Goal: Task Accomplishment & Management: Complete application form

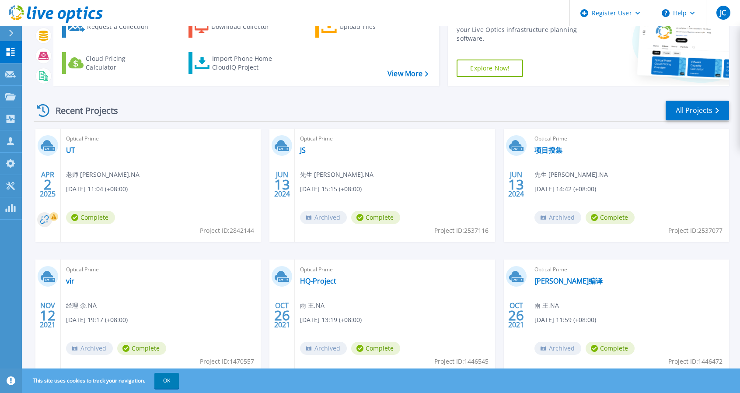
scroll to position [48, 0]
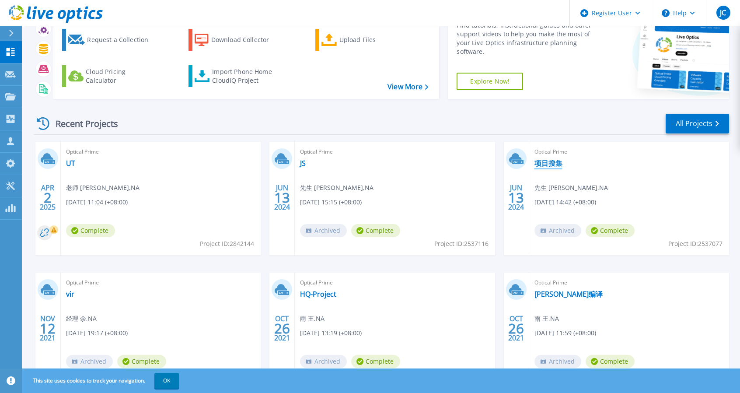
click at [550, 163] on link "项目搜集" at bounding box center [549, 163] width 28 height 9
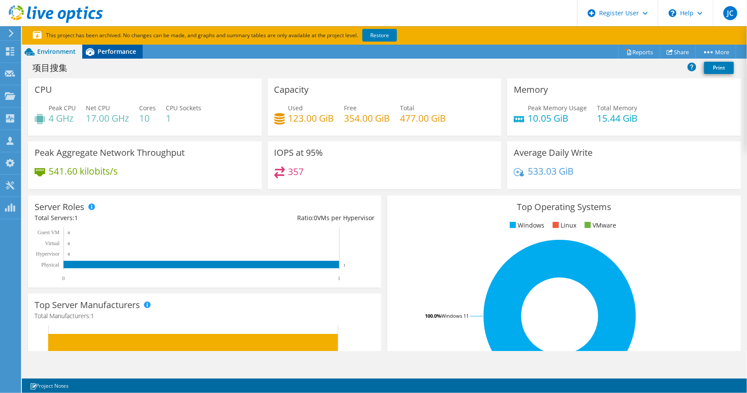
click at [101, 54] on span "Performance" at bounding box center [117, 51] width 39 height 8
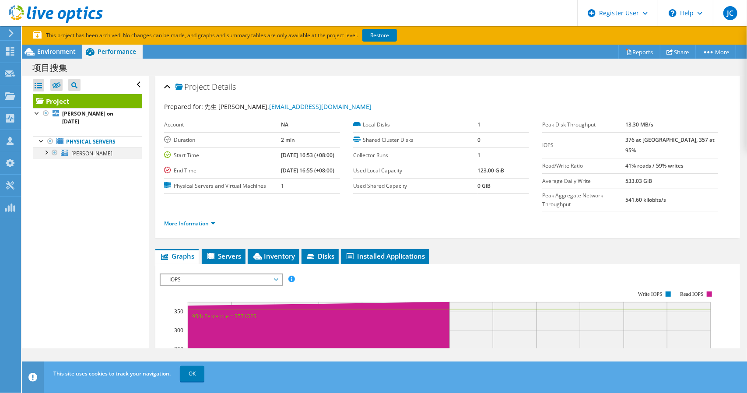
click at [47, 147] on div at bounding box center [46, 151] width 9 height 9
click at [82, 170] on link "Network Interfaces" at bounding box center [87, 175] width 109 height 11
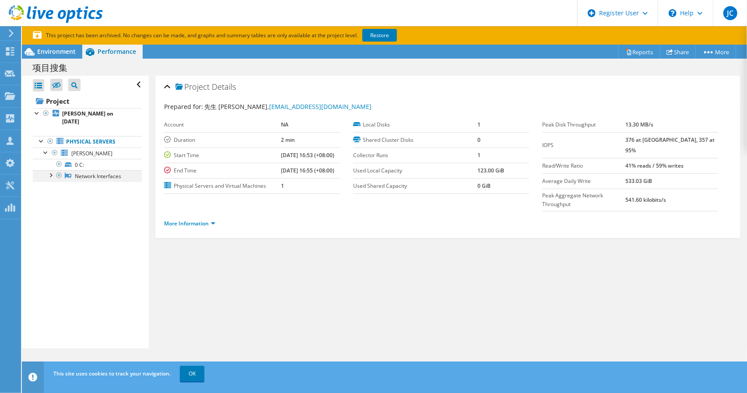
click at [51, 170] on div at bounding box center [50, 174] width 9 height 9
click at [12, 52] on use at bounding box center [10, 51] width 8 height 8
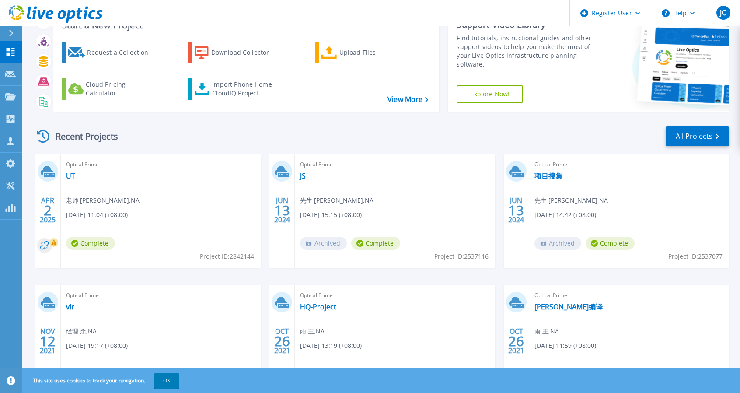
scroll to position [88, 0]
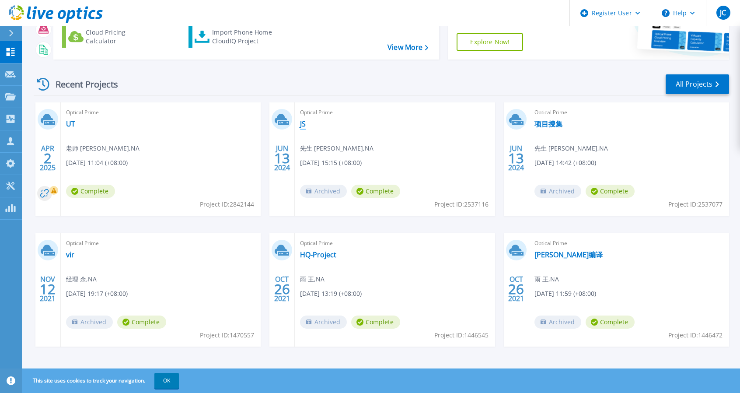
click at [302, 124] on link "JS" at bounding box center [303, 123] width 6 height 9
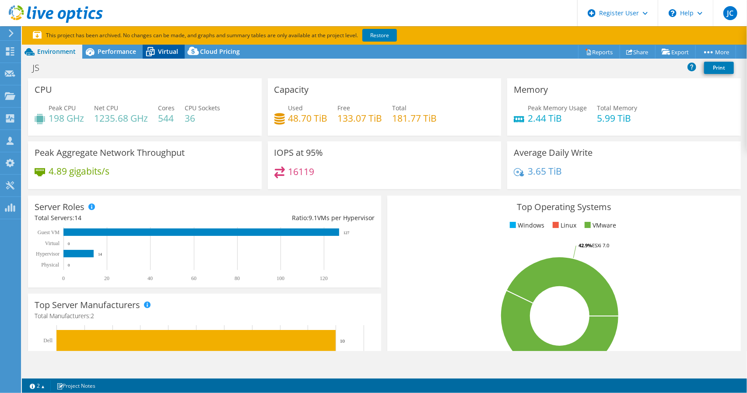
click at [160, 50] on span "Virtual" at bounding box center [168, 51] width 20 height 8
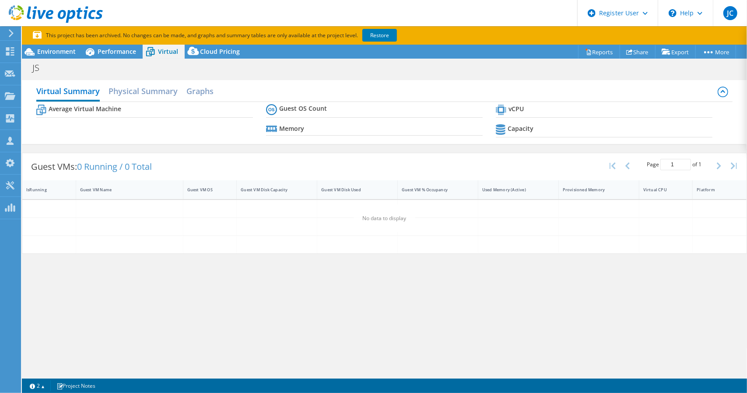
select select "USD"
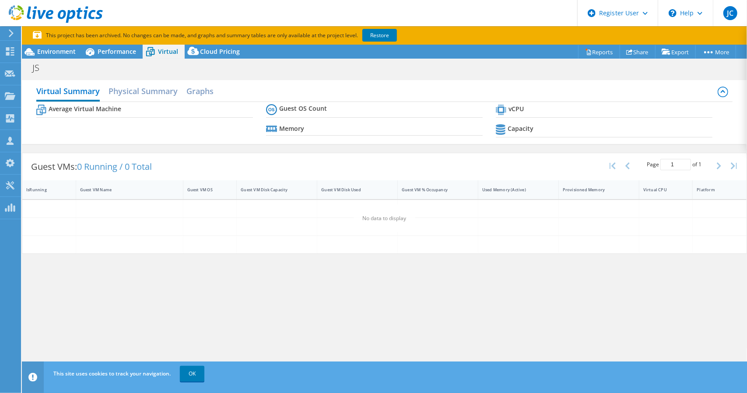
select select "HongKong"
select select "CNY"
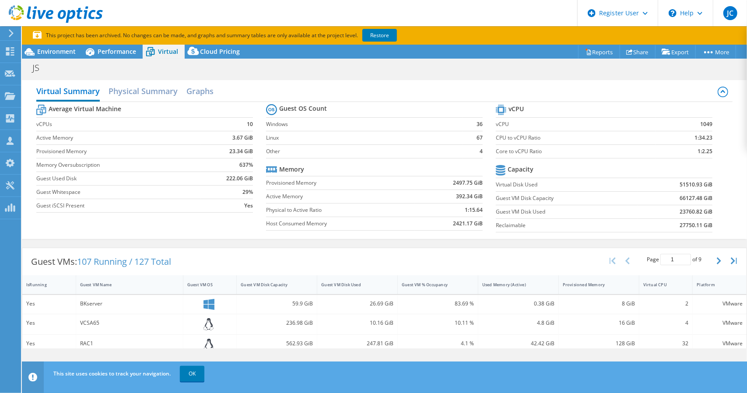
click at [10, 35] on icon at bounding box center [11, 33] width 7 height 8
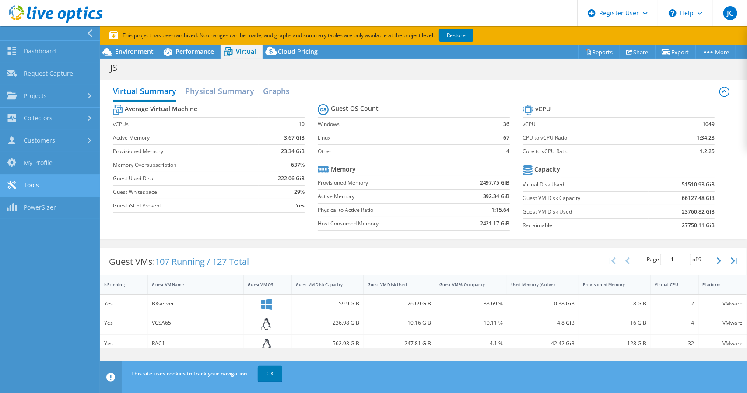
click at [53, 191] on link "Tools" at bounding box center [50, 186] width 100 height 22
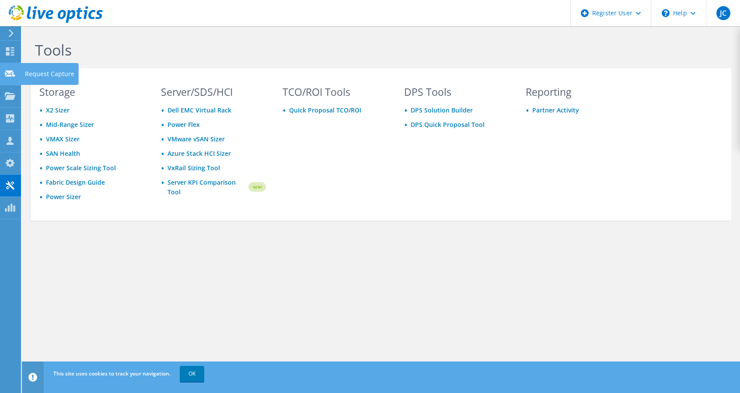
click at [12, 74] on use at bounding box center [10, 73] width 11 height 7
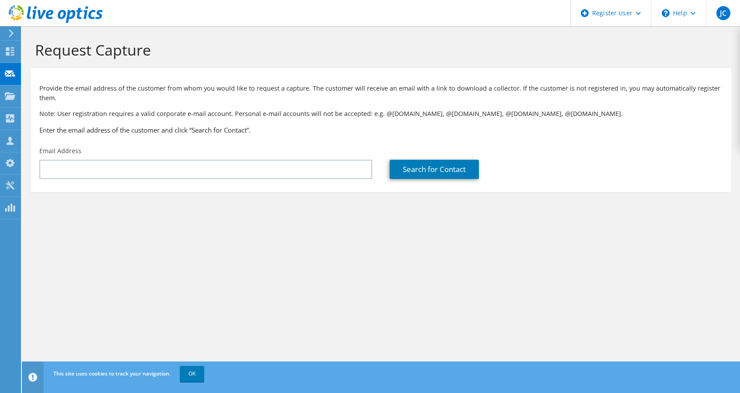
click at [9, 36] on icon at bounding box center [11, 33] width 7 height 8
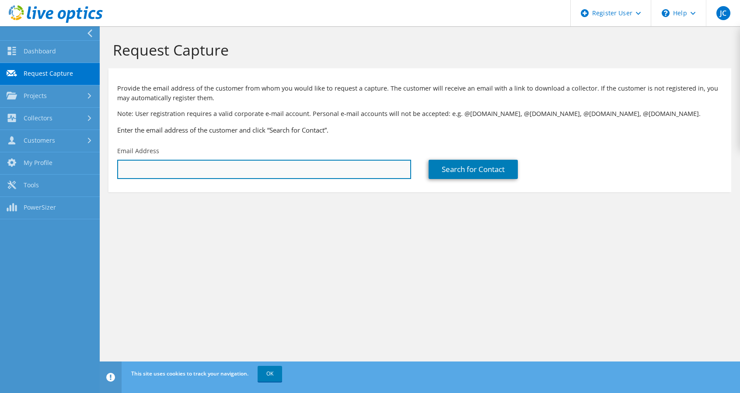
click at [207, 164] on input "text" at bounding box center [264, 169] width 294 height 19
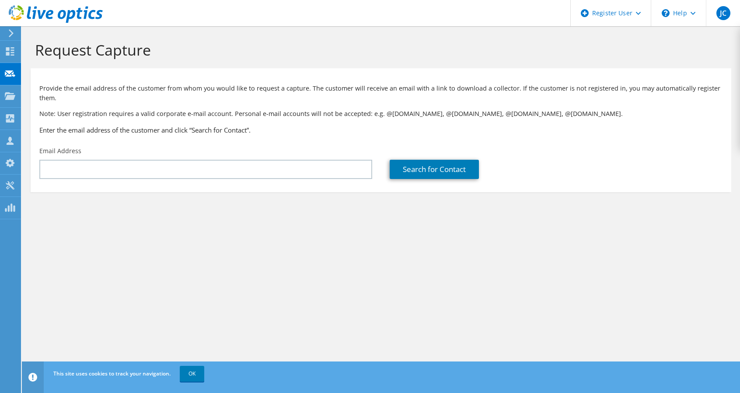
click at [125, 126] on h3 "Enter the email address of the customer and click “Search for Contact”." at bounding box center [381, 130] width 684 height 10
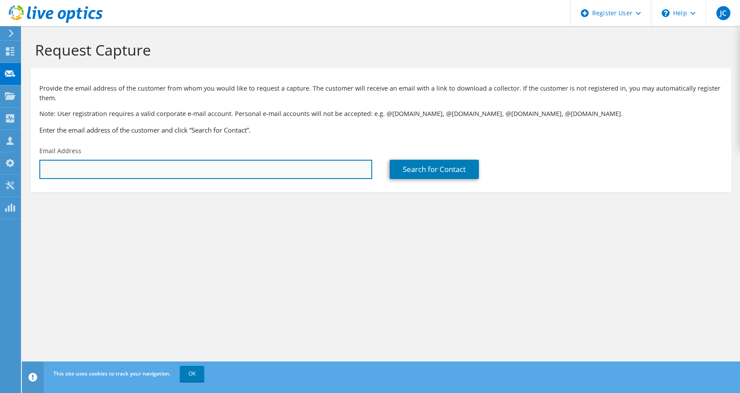
click at [105, 165] on input "text" at bounding box center [205, 169] width 333 height 19
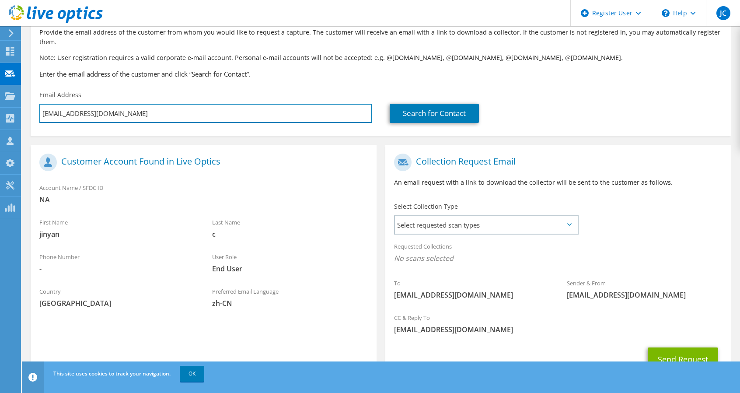
scroll to position [96, 0]
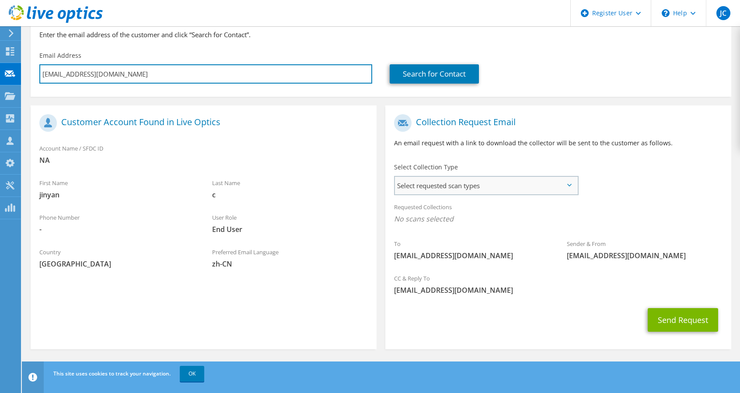
type input "qznu@qq.com"
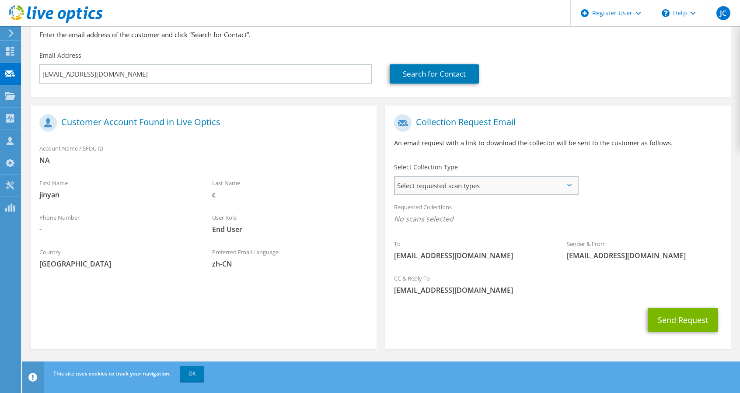
click at [494, 189] on span "Select requested scan types" at bounding box center [486, 186] width 182 height 18
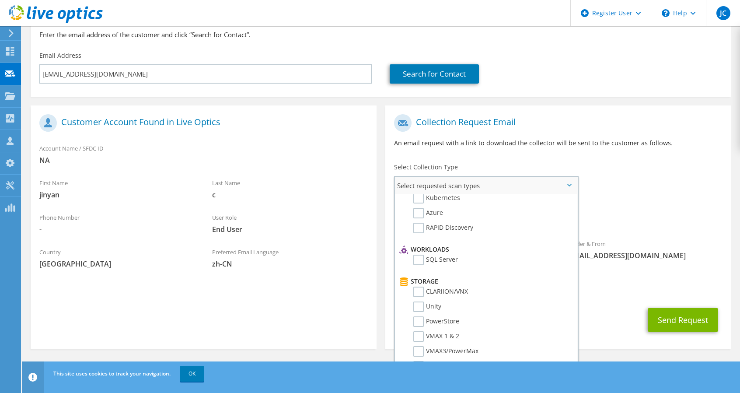
scroll to position [88, 0]
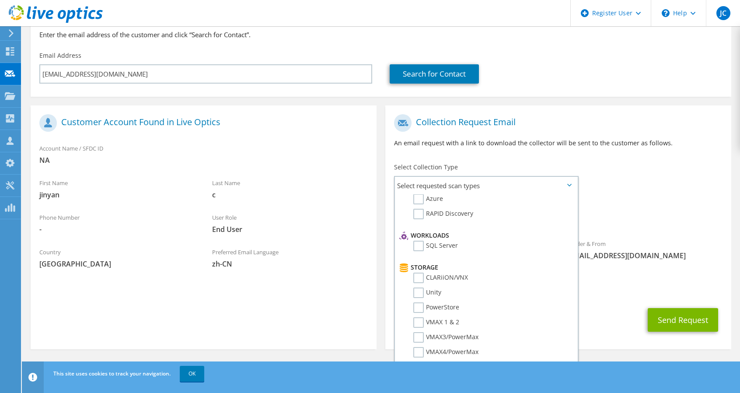
click at [633, 182] on div "To qznu@qq.com Sender & From liveoptics@liveoptics.com" at bounding box center [559, 189] width 346 height 159
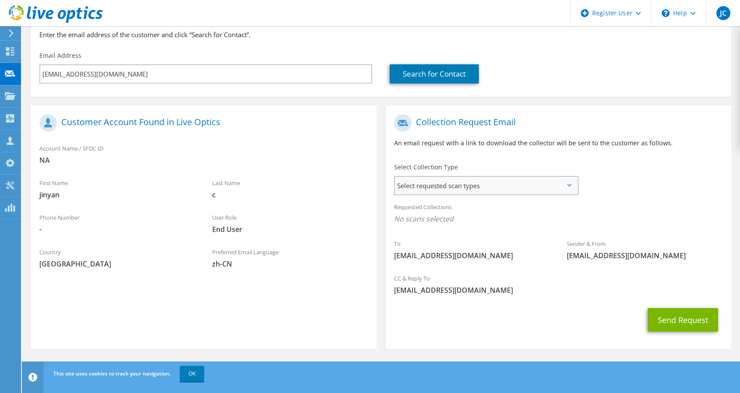
click at [484, 190] on span "Select requested scan types" at bounding box center [486, 186] width 182 height 18
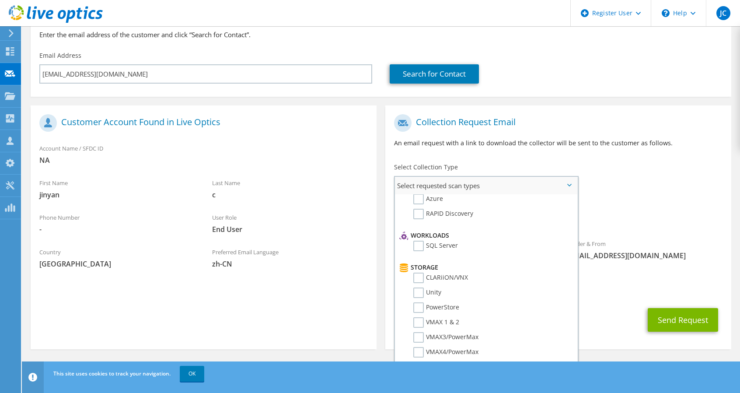
click at [484, 189] on span "Select requested scan types" at bounding box center [486, 186] width 182 height 18
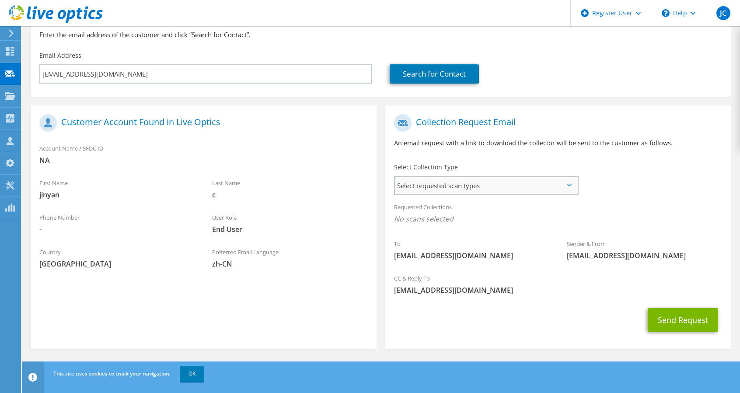
click at [483, 187] on span "Select requested scan types" at bounding box center [486, 186] width 182 height 18
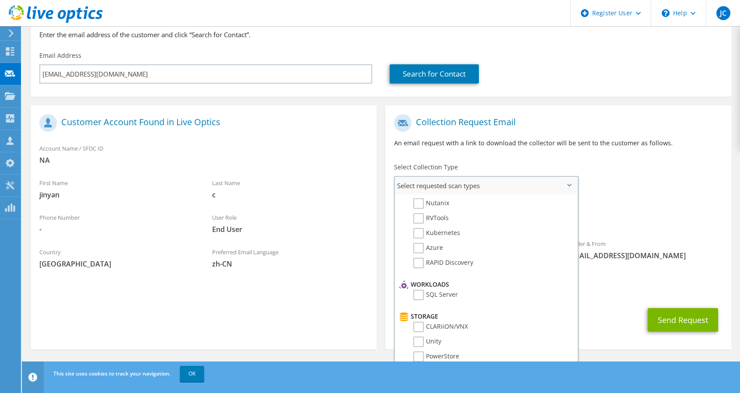
scroll to position [0, 0]
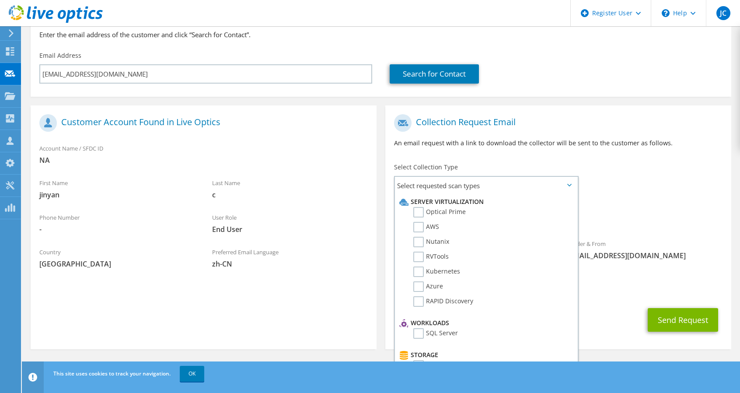
click at [457, 165] on div "Select Collection Type Select requested scan types Server Virtualization Optica…" at bounding box center [486, 178] width 184 height 31
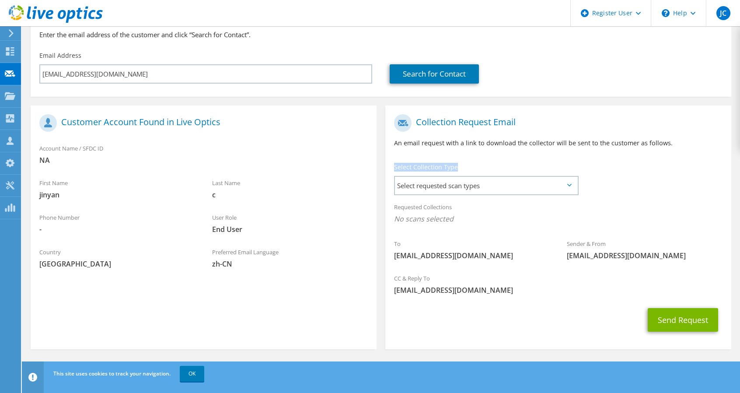
drag, startPoint x: 460, startPoint y: 167, endPoint x: 395, endPoint y: 168, distance: 65.2
click at [395, 168] on div "Select Collection Type Select requested scan types Server Virtualization Optica…" at bounding box center [486, 178] width 184 height 31
copy label "Select Collection Type"
click at [453, 192] on span "Select requested scan types" at bounding box center [486, 186] width 182 height 18
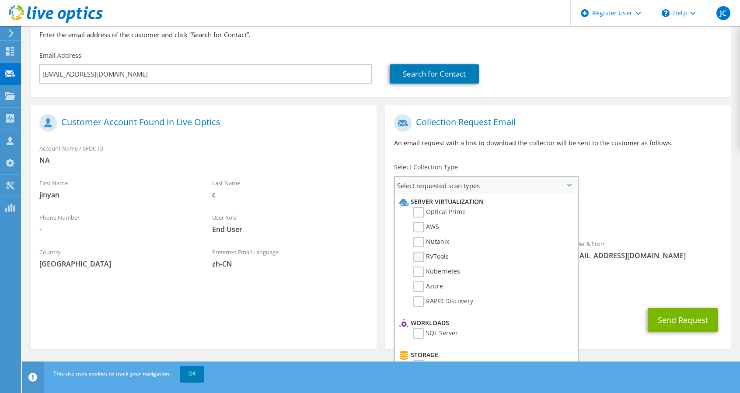
click at [437, 257] on label "RVTools" at bounding box center [431, 257] width 35 height 11
click at [0, 0] on input "RVTools" at bounding box center [0, 0] width 0 height 0
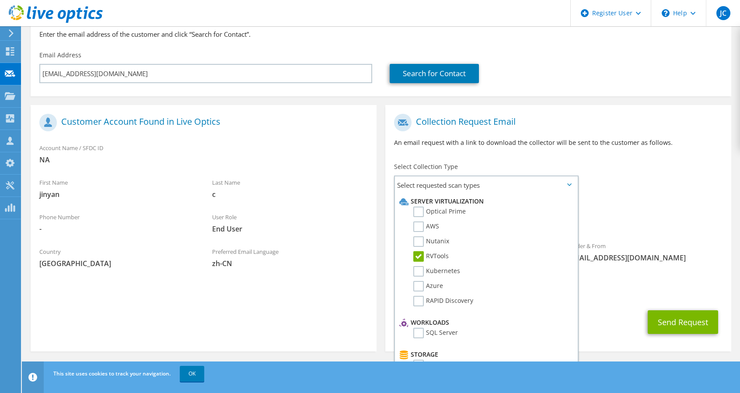
click at [677, 209] on div "Requested Collections No scans selected RVTools" at bounding box center [559, 214] width 346 height 35
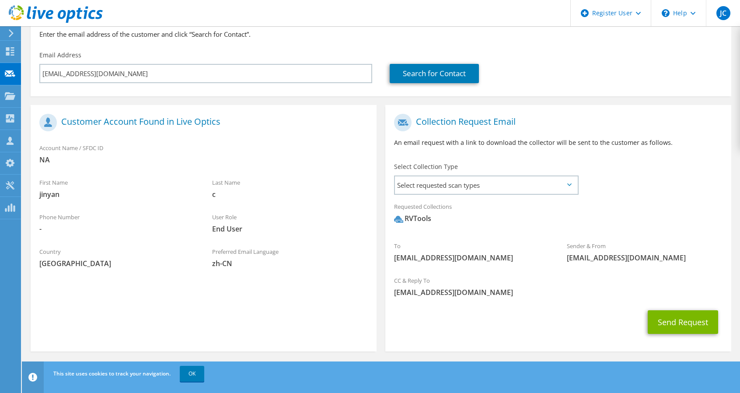
click at [401, 219] on use at bounding box center [398, 219] width 9 height 7
